Goal: Task Accomplishment & Management: Manage account settings

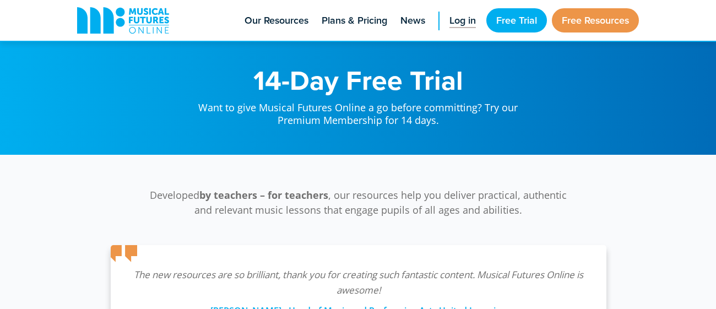
click at [462, 18] on span "Log in" at bounding box center [462, 20] width 26 height 15
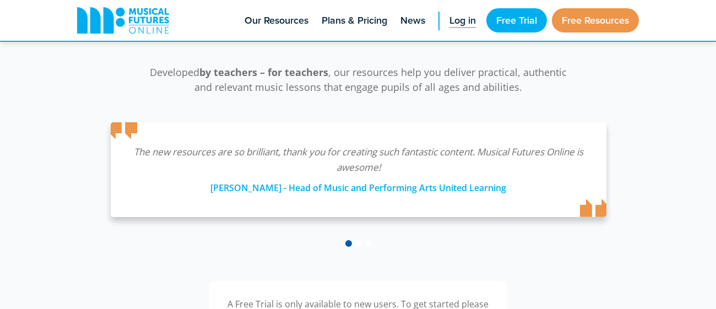
scroll to position [153, 0]
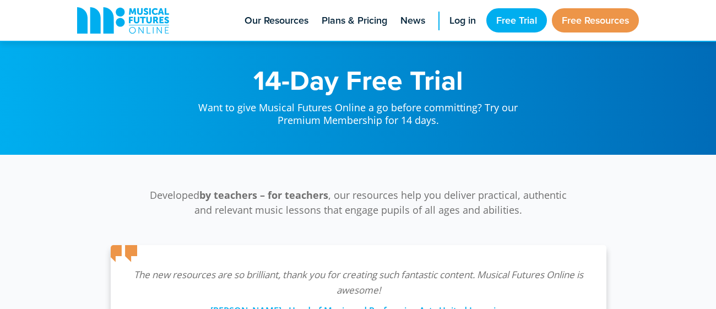
scroll to position [153, 0]
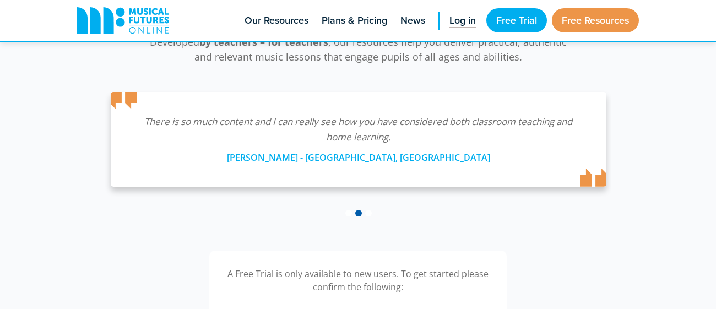
click at [452, 21] on span "Log in" at bounding box center [462, 20] width 26 height 15
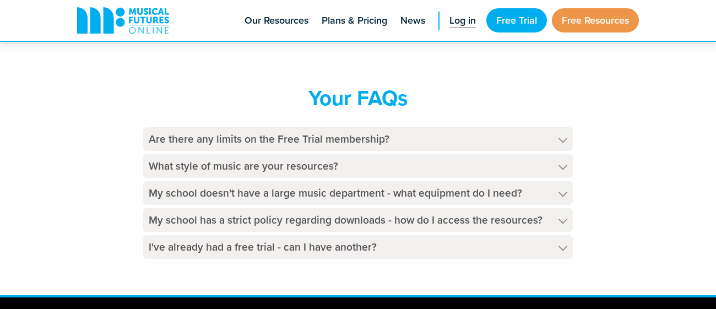
scroll to position [639, 0]
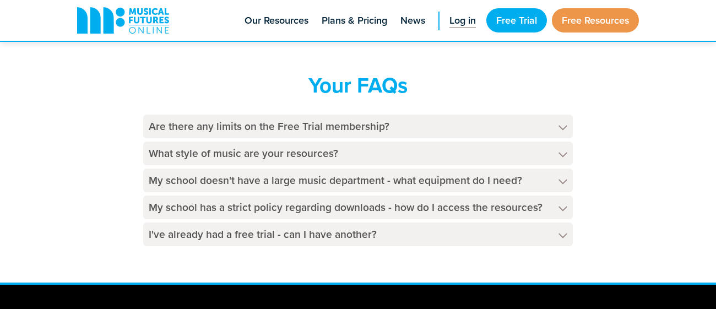
click at [444, 16] on link "Log in" at bounding box center [462, 20] width 37 height 41
